Goal: Information Seeking & Learning: Learn about a topic

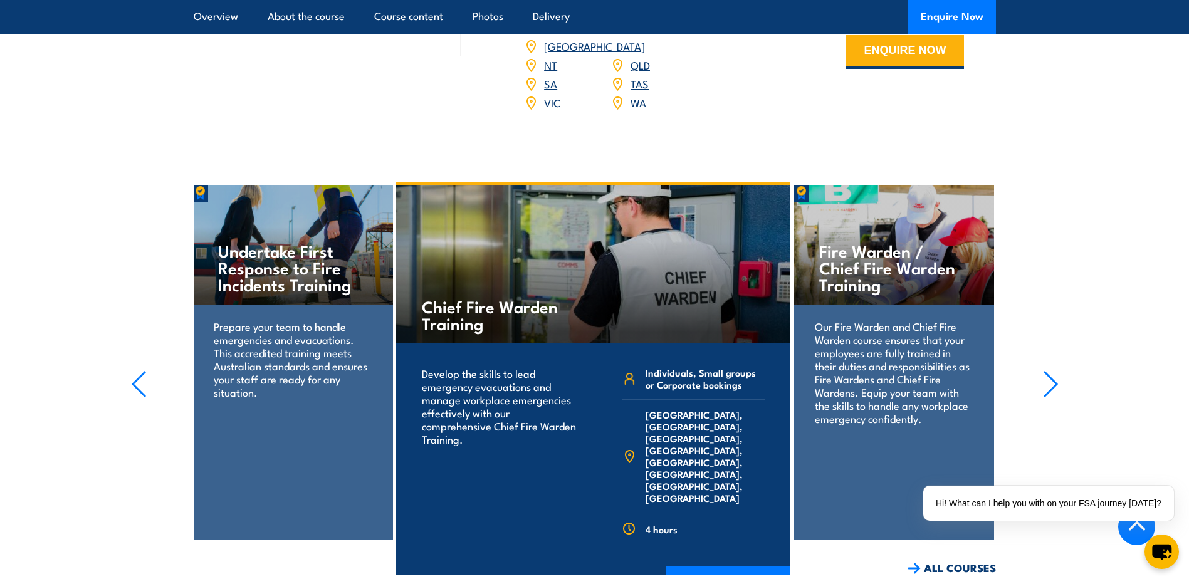
scroll to position [2006, 0]
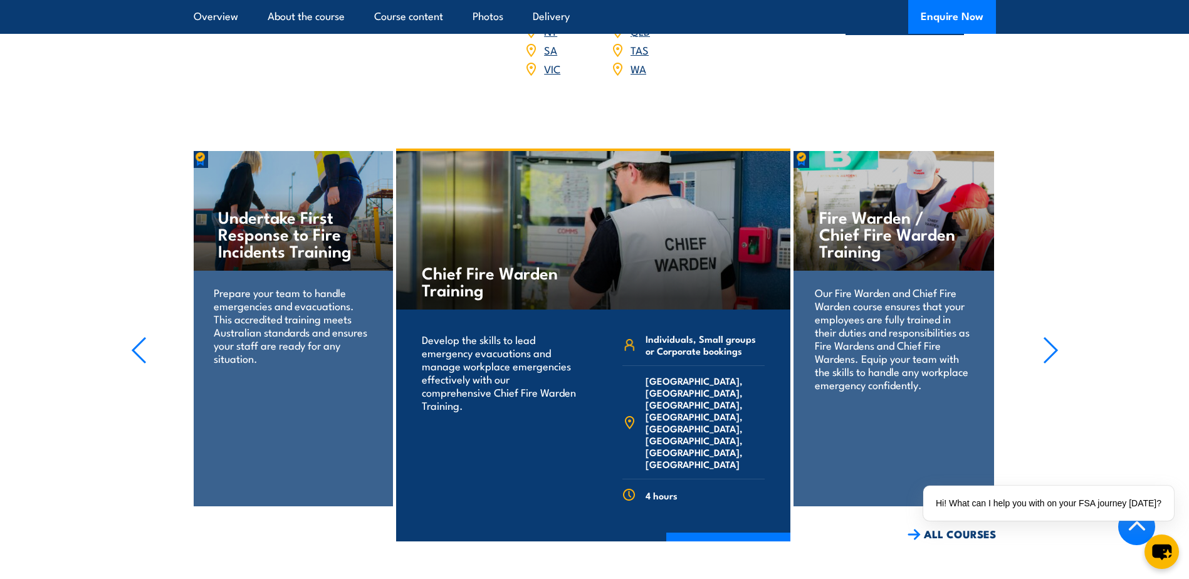
click at [1055, 338] on icon "button" at bounding box center [1050, 350] width 13 height 25
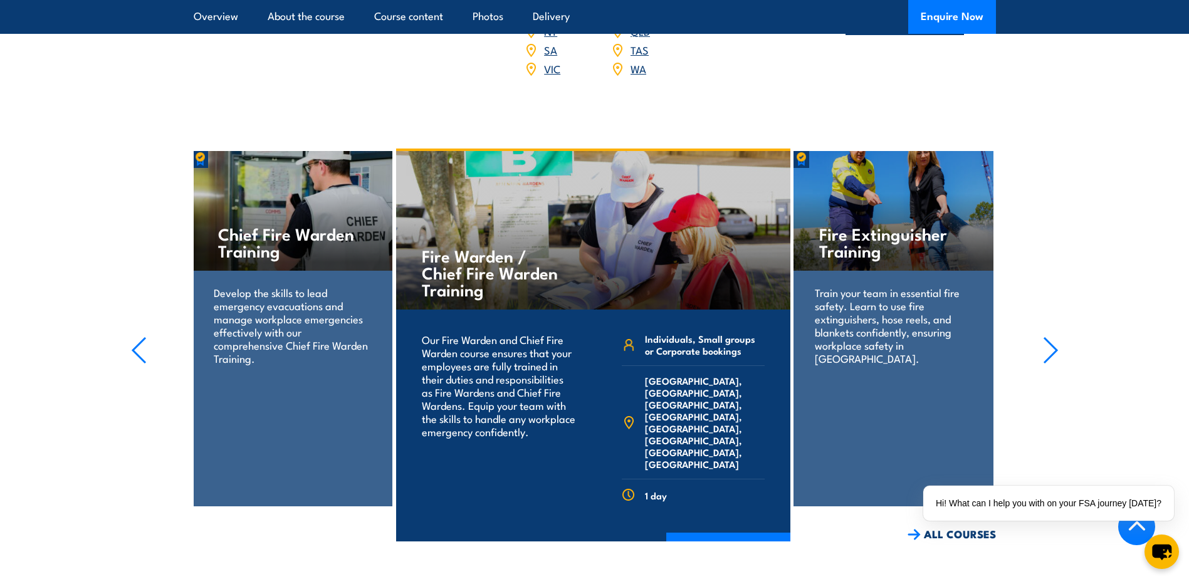
click at [1055, 338] on icon "button" at bounding box center [1050, 350] width 13 height 25
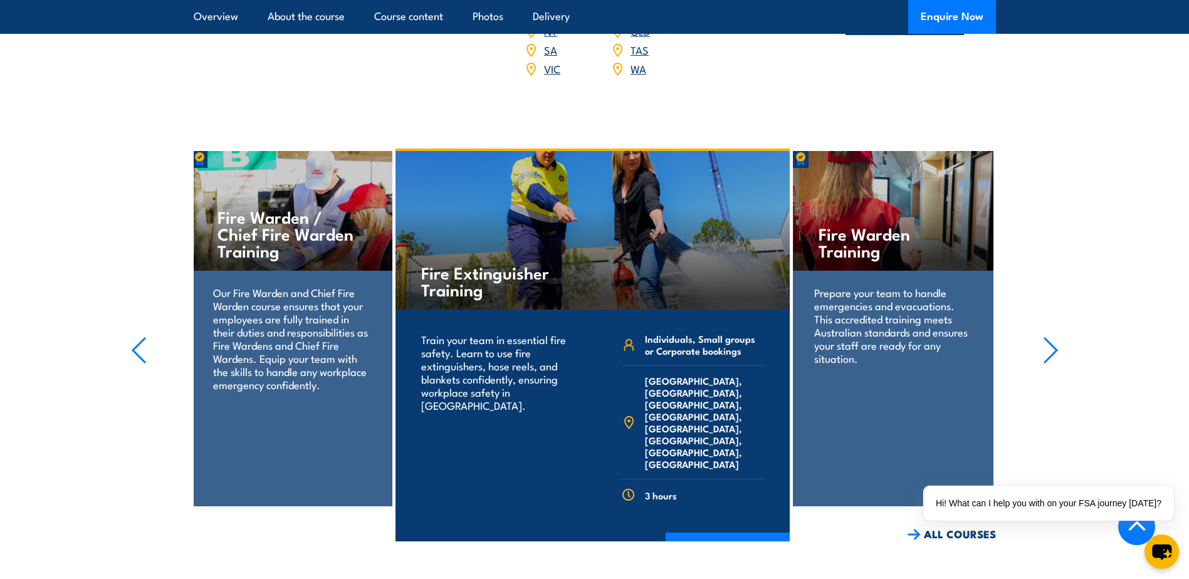
click at [263, 294] on p "Our Fire Warden and Chief Fire Warden course ensures that your employees are fu…" at bounding box center [291, 338] width 157 height 105
click at [278, 208] on h4 "Fire Warden / Chief Fire Warden Training" at bounding box center [291, 233] width 149 height 51
click at [137, 337] on icon "button" at bounding box center [139, 351] width 16 height 28
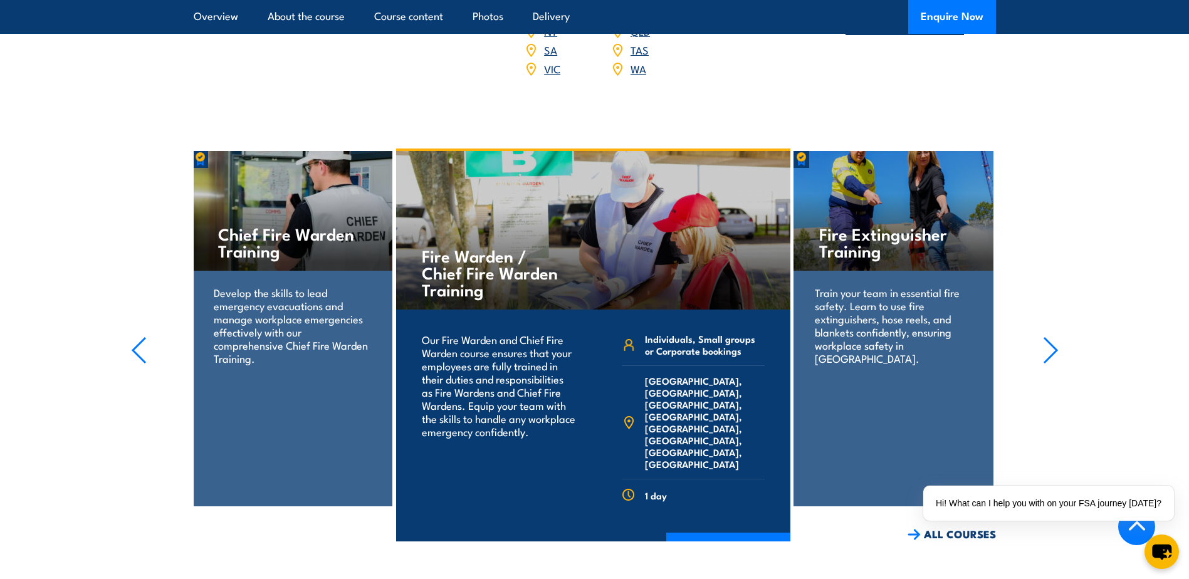
click at [1052, 338] on icon "button" at bounding box center [1050, 350] width 13 height 25
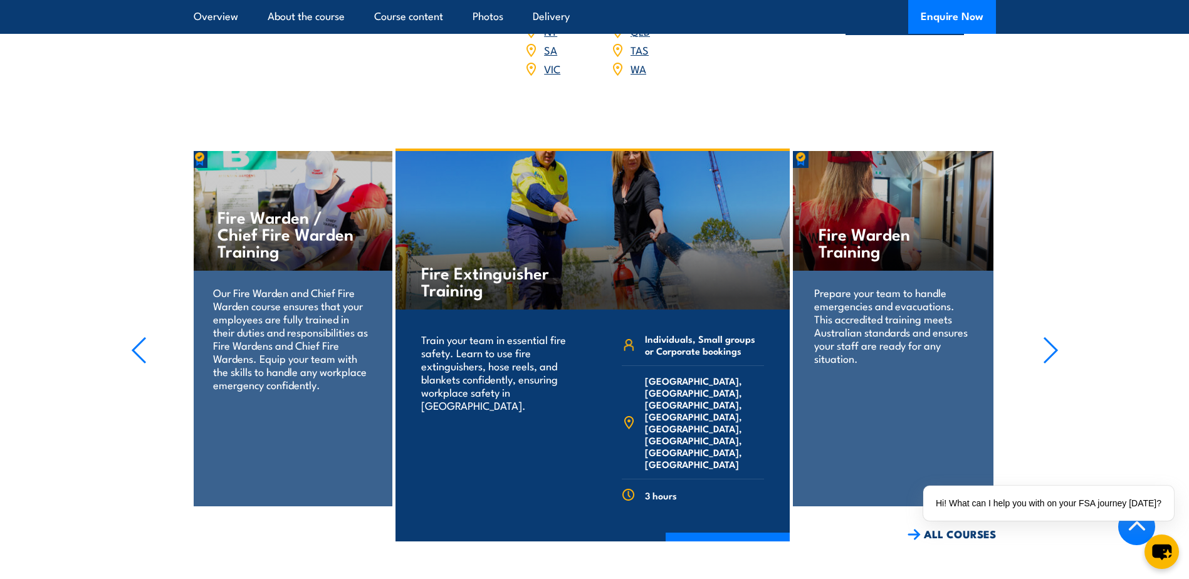
click at [1054, 337] on icon "button" at bounding box center [1051, 351] width 16 height 28
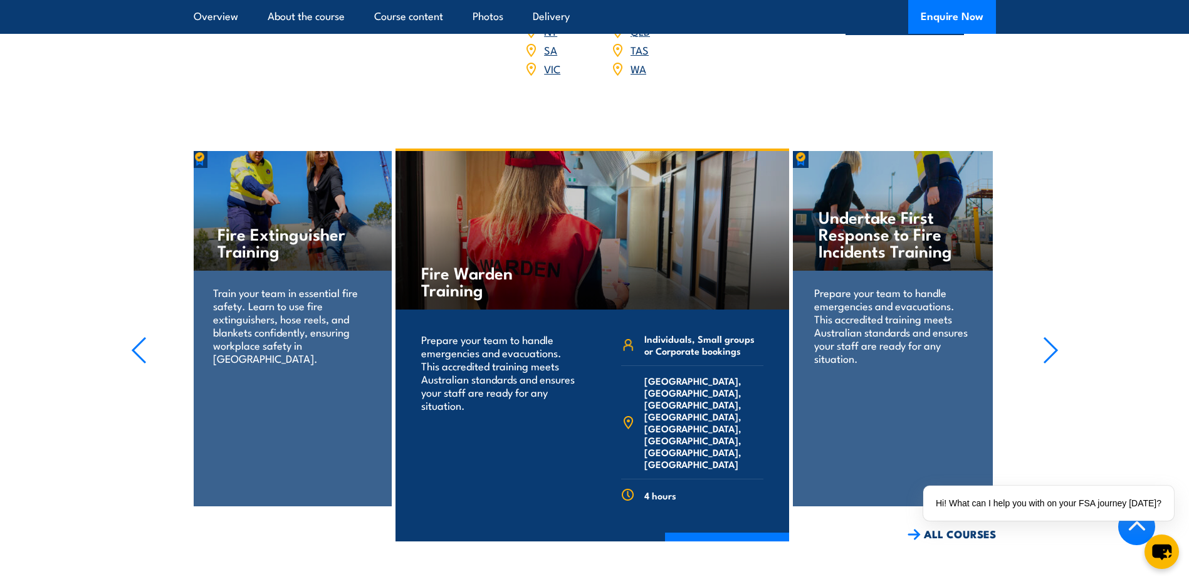
click at [1052, 337] on icon "button" at bounding box center [1051, 351] width 16 height 28
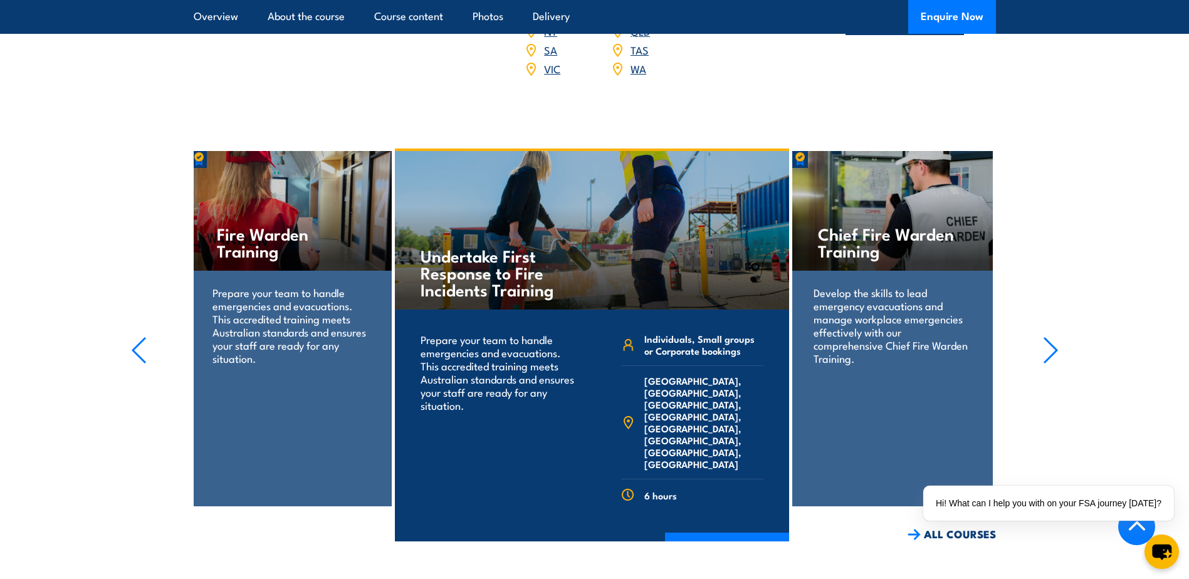
click at [1052, 337] on icon "button" at bounding box center [1051, 351] width 16 height 28
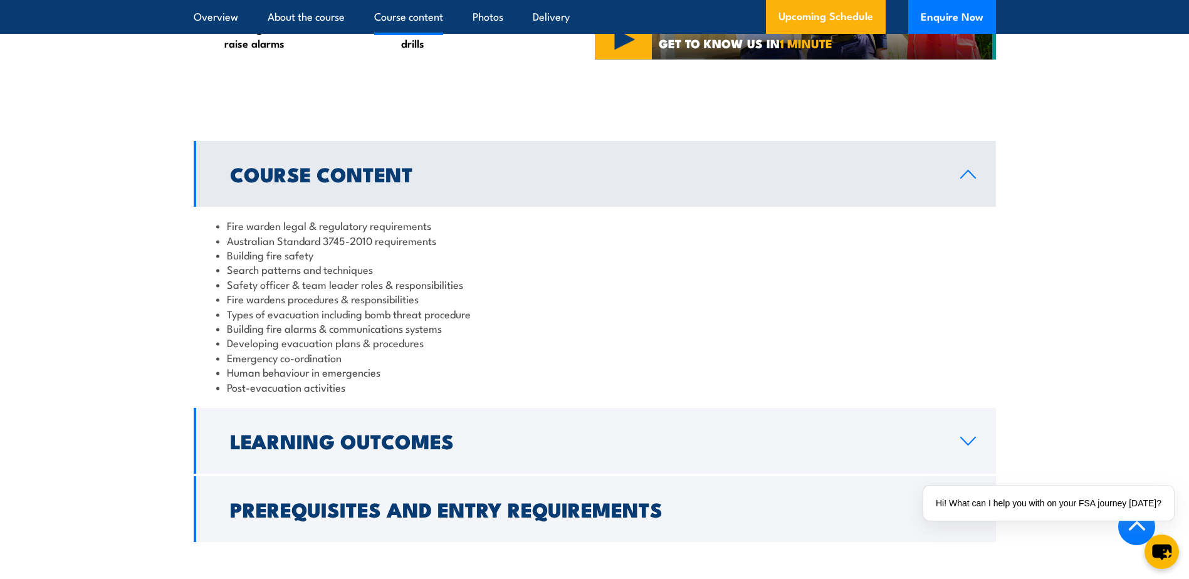
scroll to position [1128, 0]
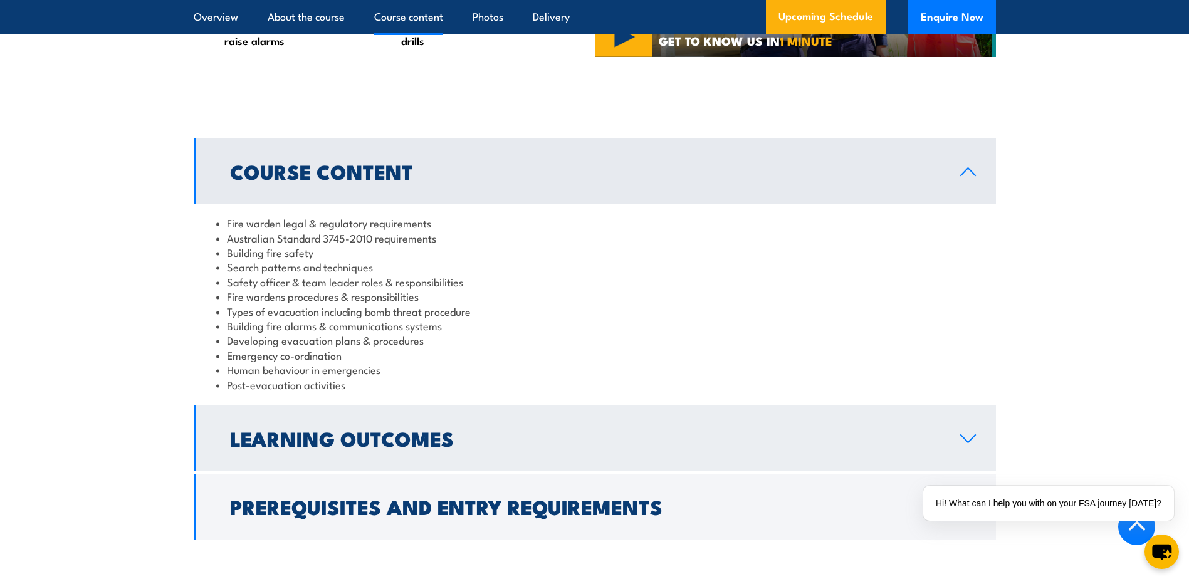
click at [430, 447] on h2 "Learning Outcomes" at bounding box center [585, 438] width 710 height 18
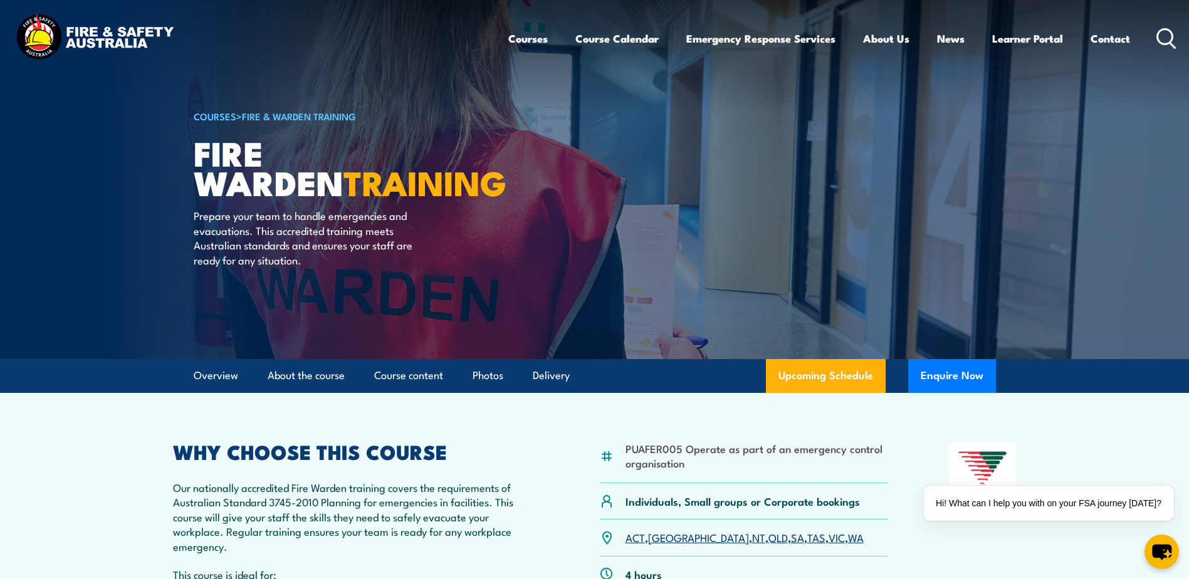
click at [459, 17] on div "Courses Course Calendar Emergency Response Services Services Overview Emergency…" at bounding box center [595, 38] width 1164 height 54
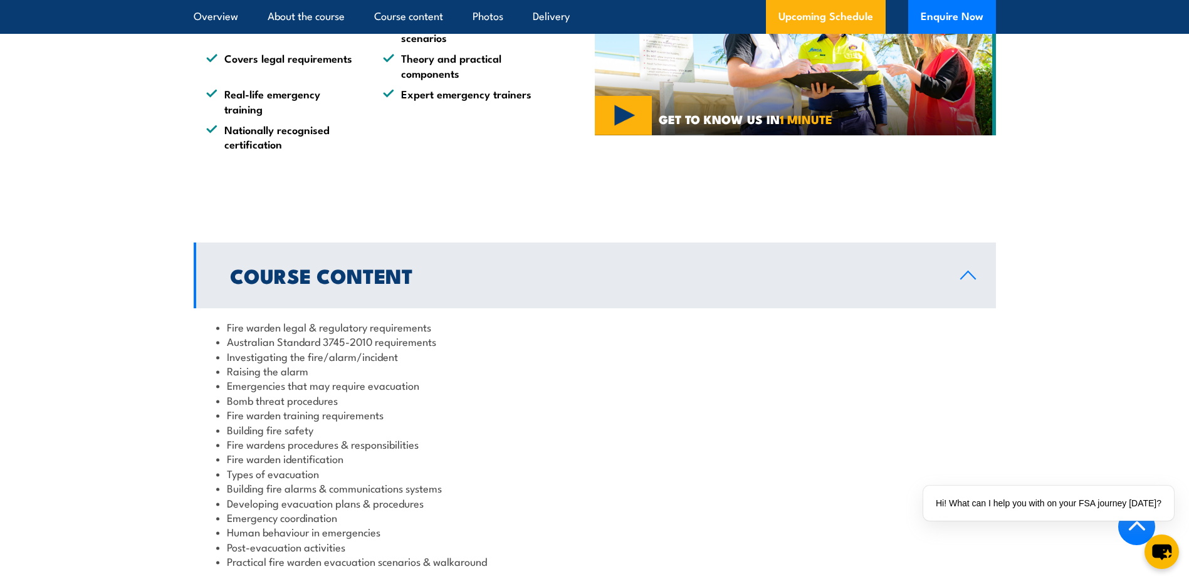
scroll to position [1128, 0]
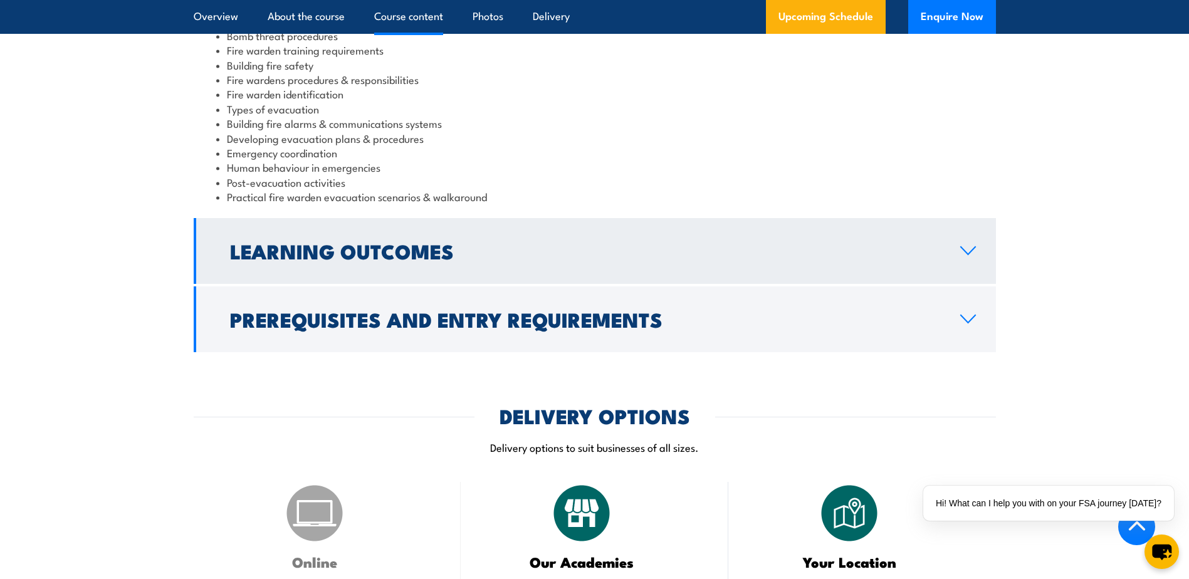
click at [432, 249] on h2 "Learning Outcomes" at bounding box center [585, 251] width 710 height 18
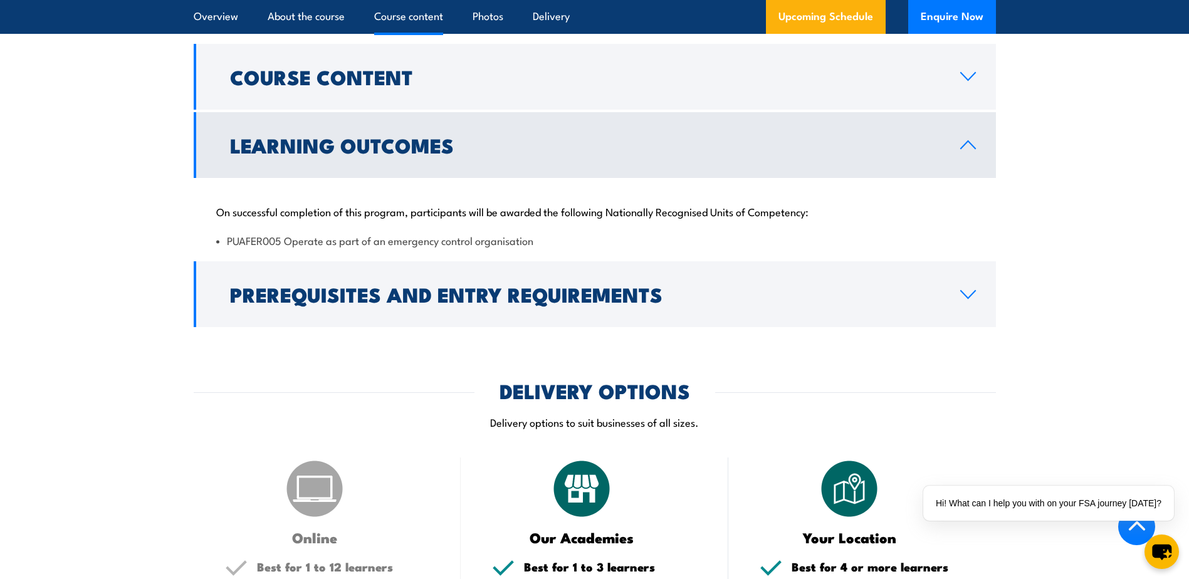
scroll to position [1265, 0]
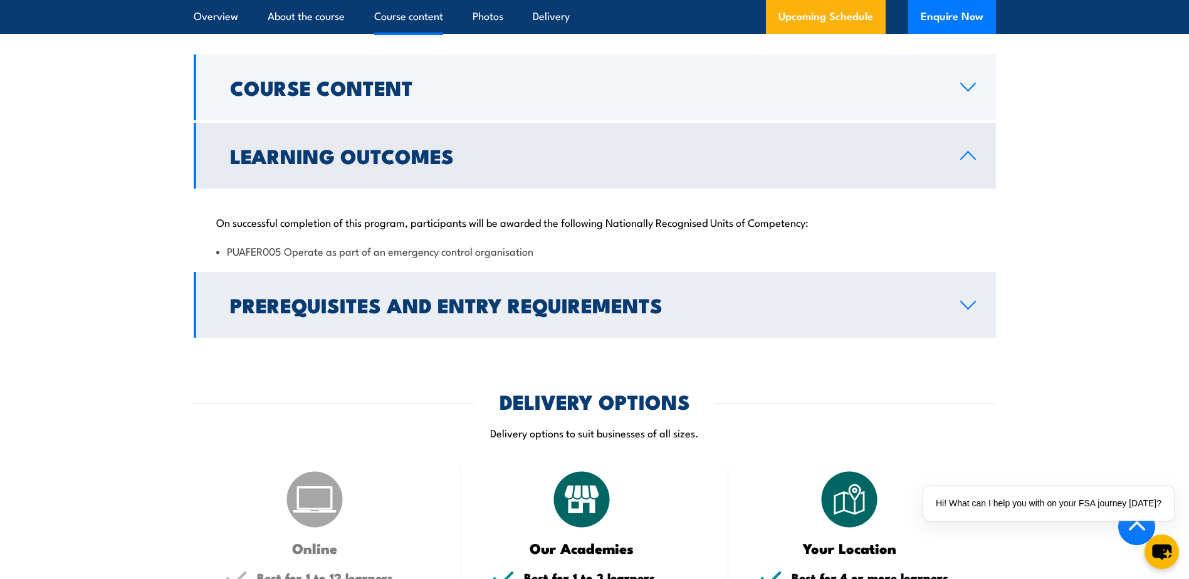
click at [424, 301] on h2 "Prerequisites and Entry Requirements" at bounding box center [585, 305] width 710 height 18
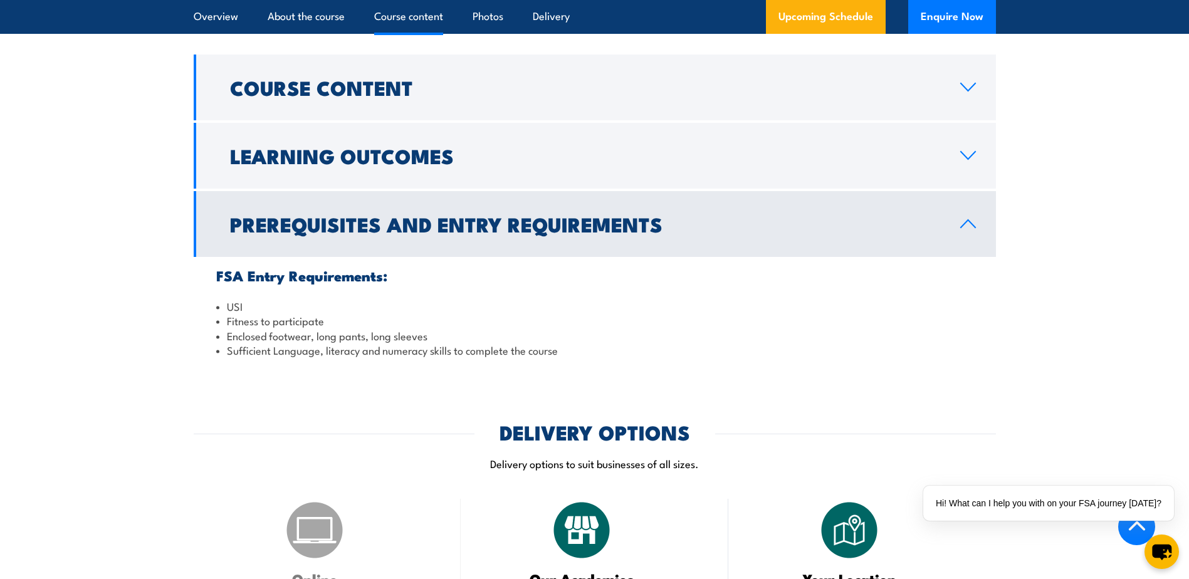
click at [417, 232] on h2 "Prerequisites and Entry Requirements" at bounding box center [585, 224] width 710 height 18
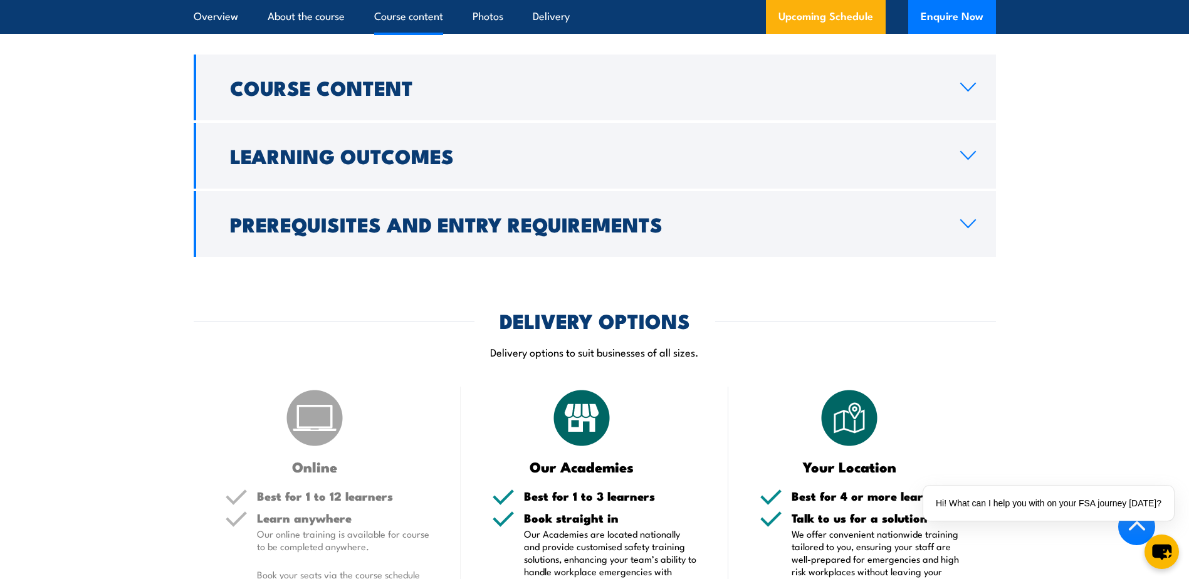
scroll to position [1515, 0]
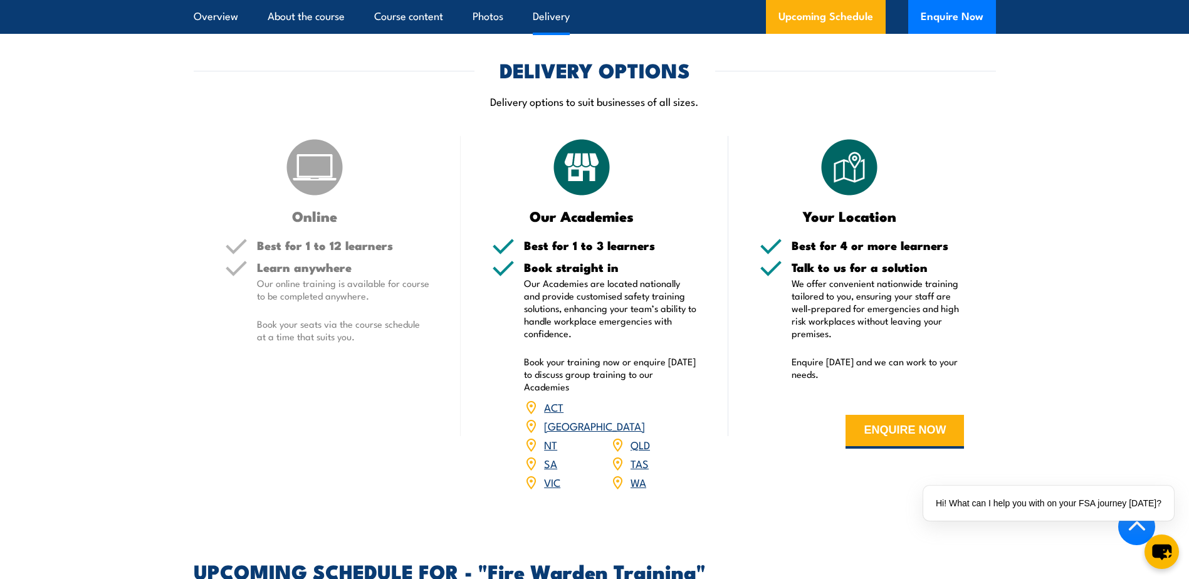
click at [311, 172] on img at bounding box center [314, 167] width 63 height 63
click at [550, 474] on link "VIC" at bounding box center [552, 481] width 16 height 15
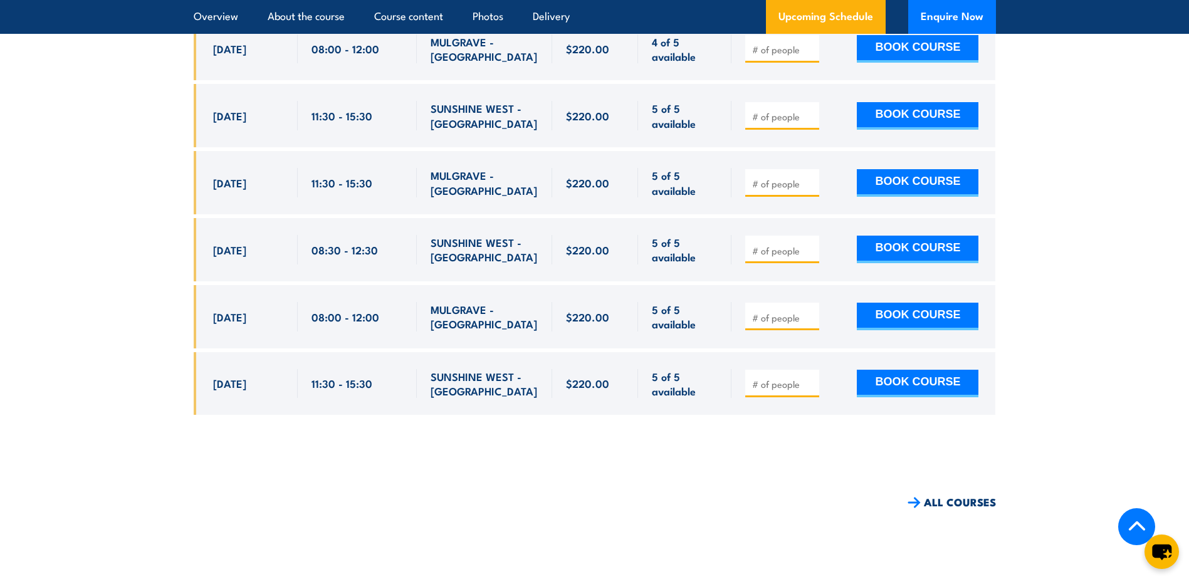
scroll to position [3396, 0]
